Goal: Check status: Check status

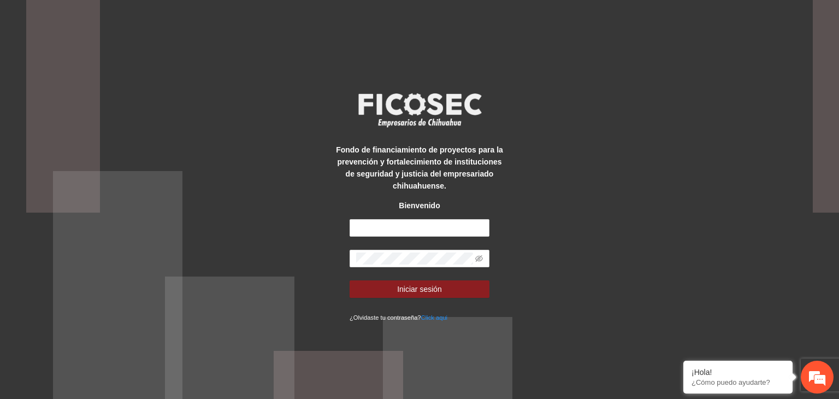
click at [173, 57] on div "Fondo de financiamiento de proyectos para la prevención y fortalecimiento de in…" at bounding box center [419, 199] width 839 height 399
click at [684, 359] on div "Fondo de financiamiento de proyectos para la prevención y fortalecimiento de in…" at bounding box center [419, 199] width 839 height 399
click at [684, 362] on em at bounding box center [683, 361] width 11 height 11
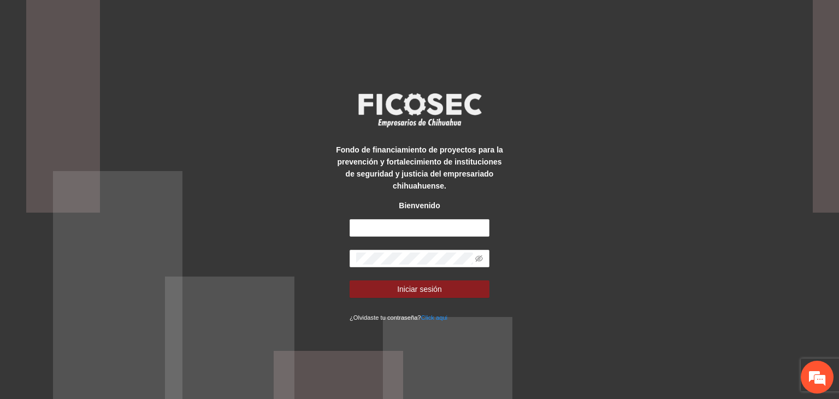
click at [631, 278] on div "Fondo de financiamiento de proyectos para la prevención y fortalecimiento de in…" at bounding box center [419, 199] width 839 height 399
type input "**********"
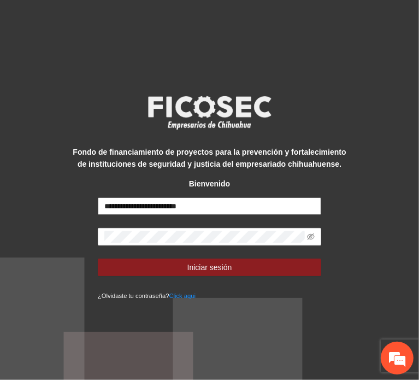
click at [160, 209] on input "**********" at bounding box center [209, 205] width 223 height 17
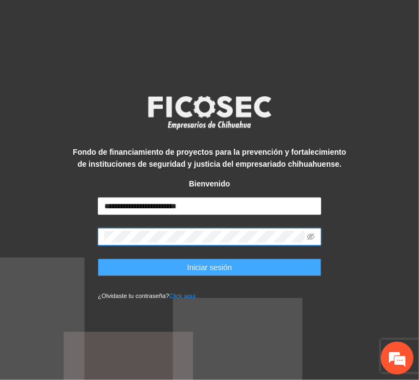
click at [219, 269] on span "Iniciar sesión" at bounding box center [209, 267] width 45 height 12
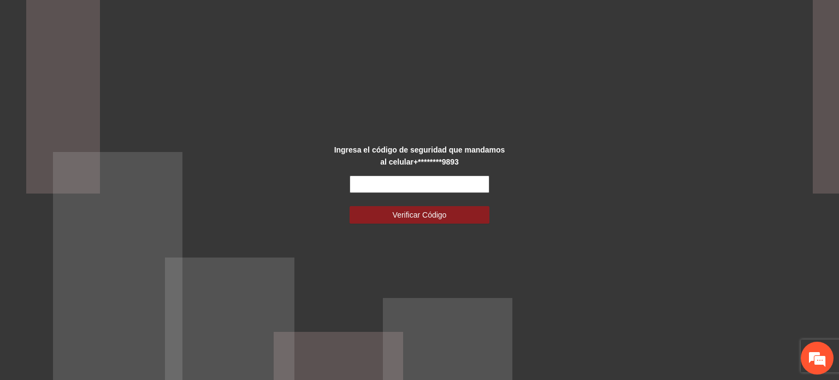
click at [398, 180] on input "text" at bounding box center [420, 183] width 140 height 17
click at [385, 187] on input "text" at bounding box center [420, 183] width 140 height 17
type input "******"
click at [350, 206] on button "Verificar Código" at bounding box center [420, 214] width 140 height 17
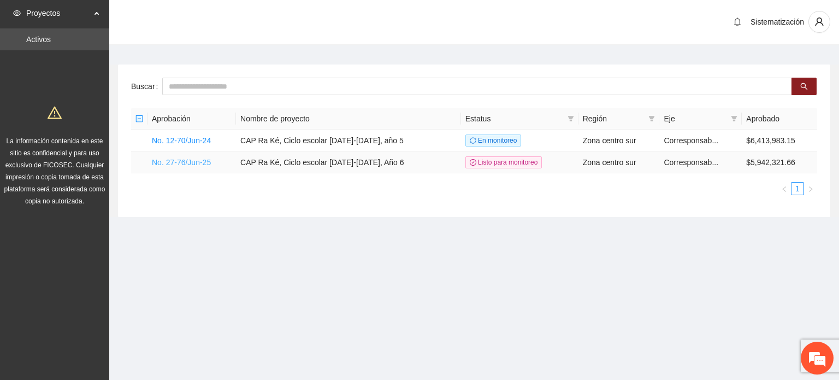
click at [204, 161] on link "No. 27-76/Jun-25" at bounding box center [181, 162] width 59 height 9
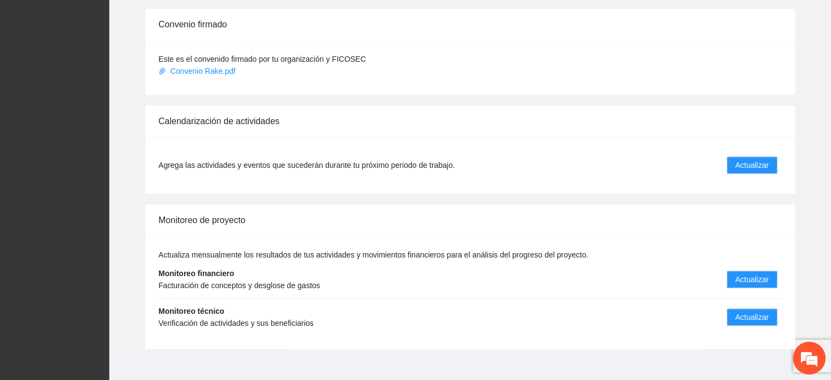
scroll to position [1013, 0]
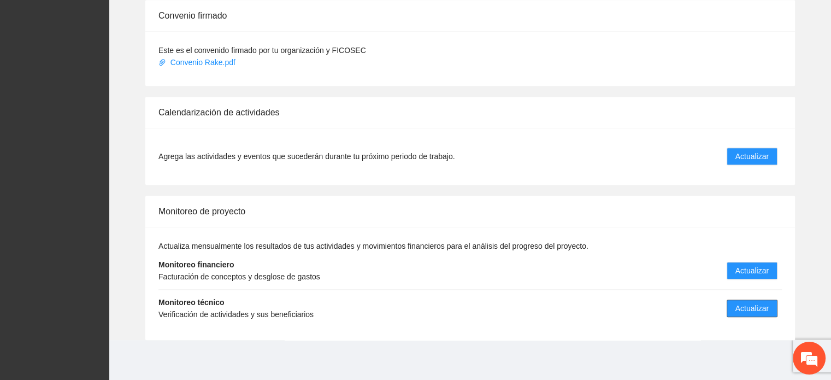
click at [747, 308] on span "Actualizar" at bounding box center [751, 308] width 33 height 12
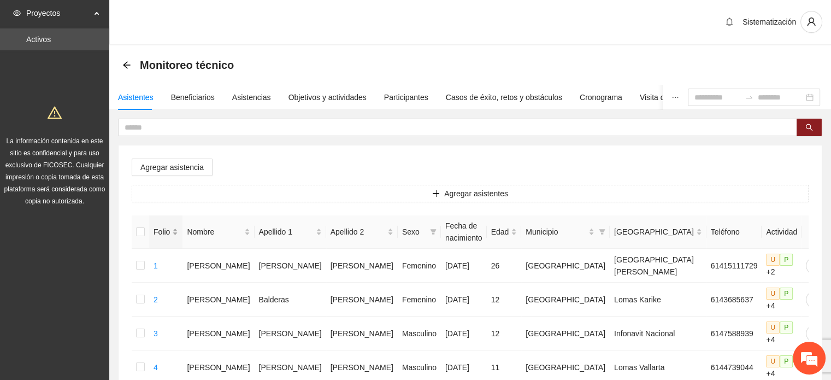
click at [170, 231] on span "Folio" at bounding box center [162, 232] width 16 height 12
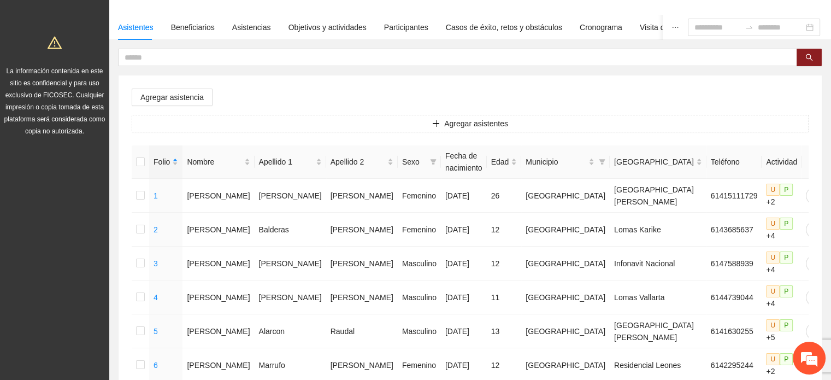
scroll to position [79, 0]
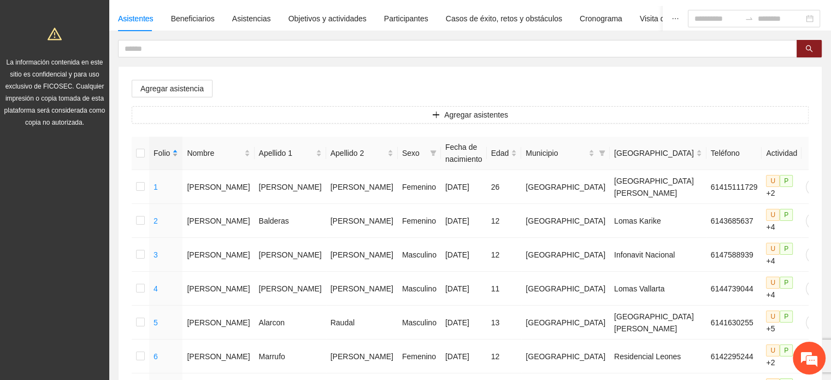
click at [178, 155] on div "Folio" at bounding box center [166, 153] width 25 height 12
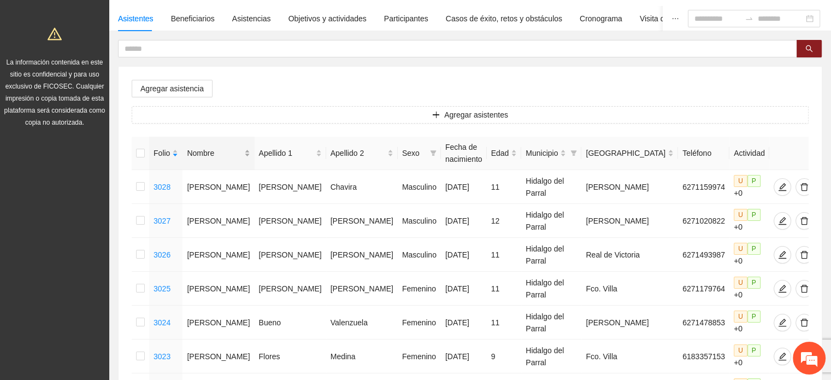
scroll to position [85, 0]
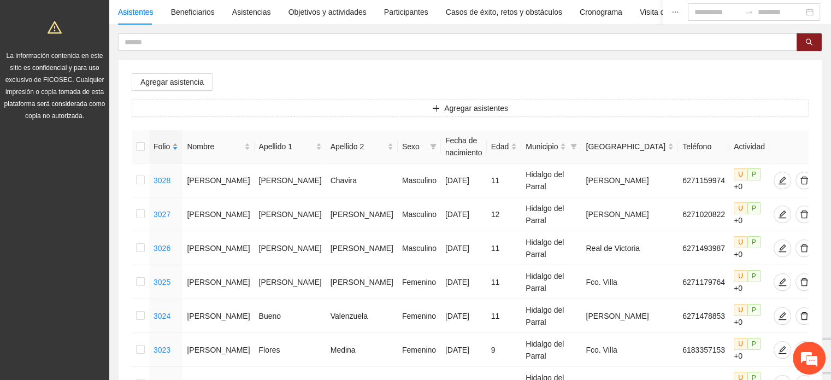
click at [178, 140] on div "Folio" at bounding box center [166, 146] width 25 height 12
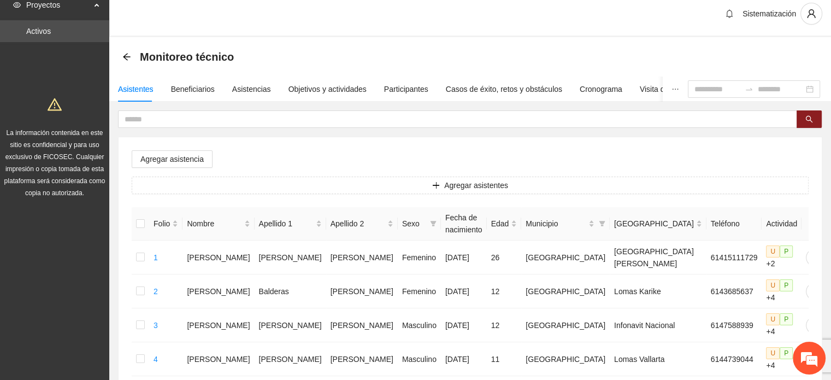
scroll to position [0, 0]
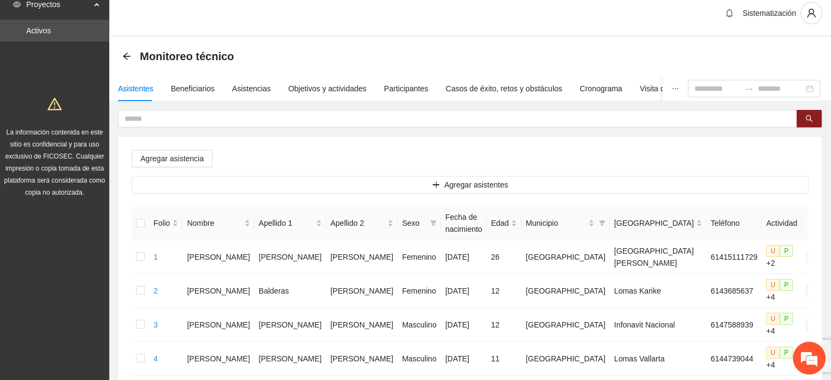
scroll to position [9, 0]
